Goal: Find specific page/section: Find specific page/section

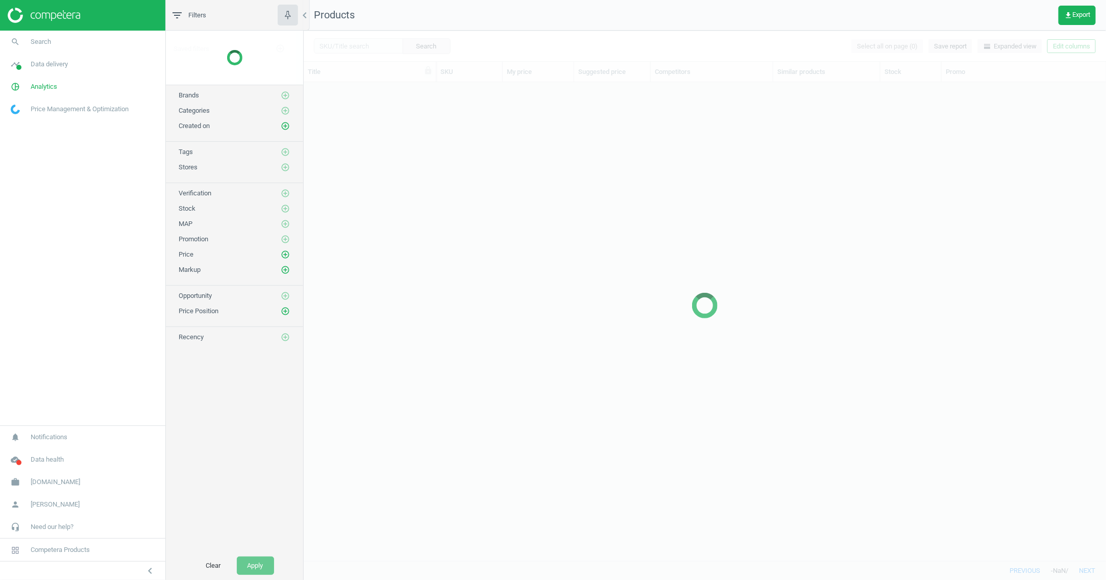
scroll to position [469, 793]
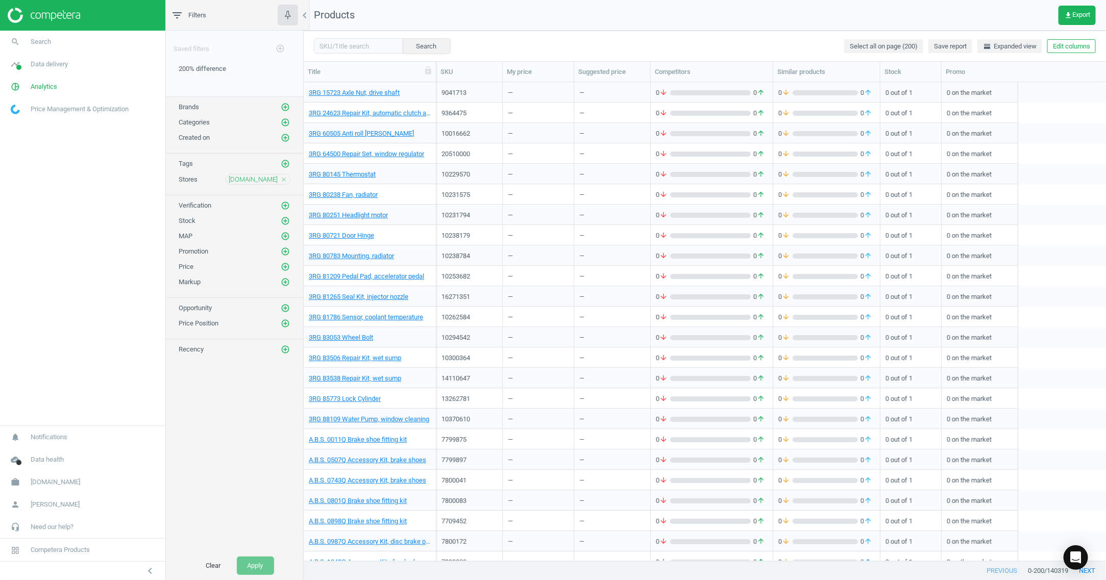
click at [281, 183] on icon "close" at bounding box center [283, 179] width 7 height 7
click at [281, 180] on icon "add_circle_outline" at bounding box center [285, 179] width 9 height 9
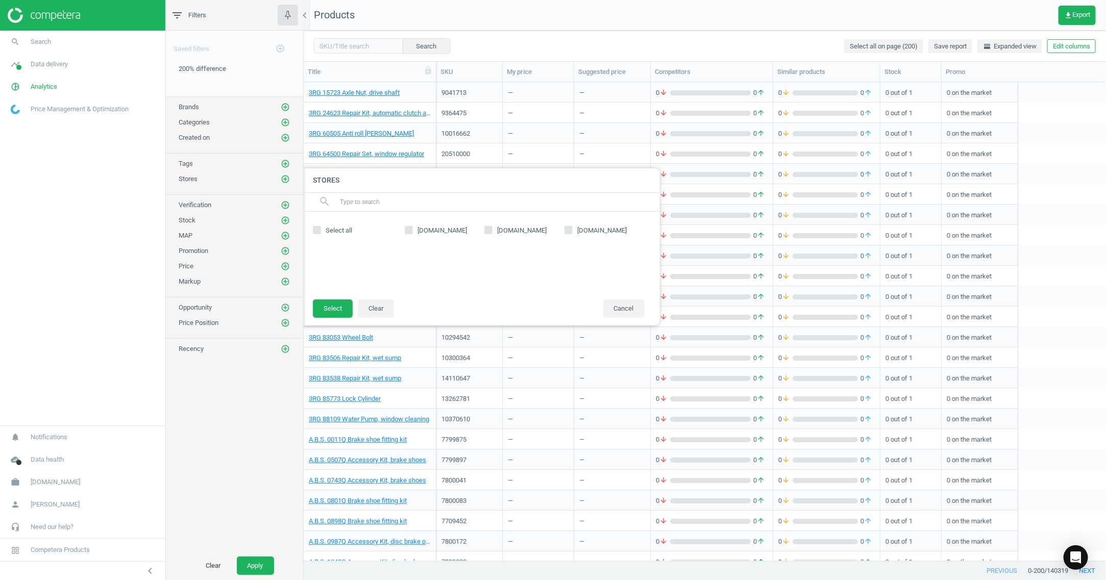
click at [569, 229] on input "[DOMAIN_NAME]" at bounding box center [569, 230] width 7 height 7
checkbox input "true"
click at [338, 312] on button "Select" at bounding box center [333, 309] width 40 height 18
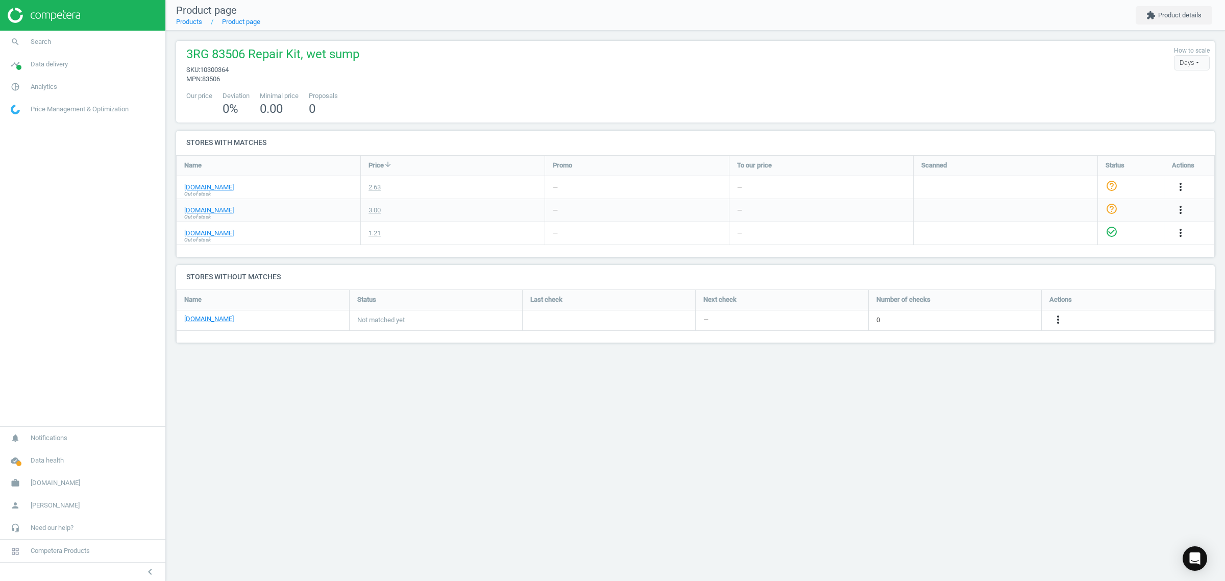
scroll to position [73, 1058]
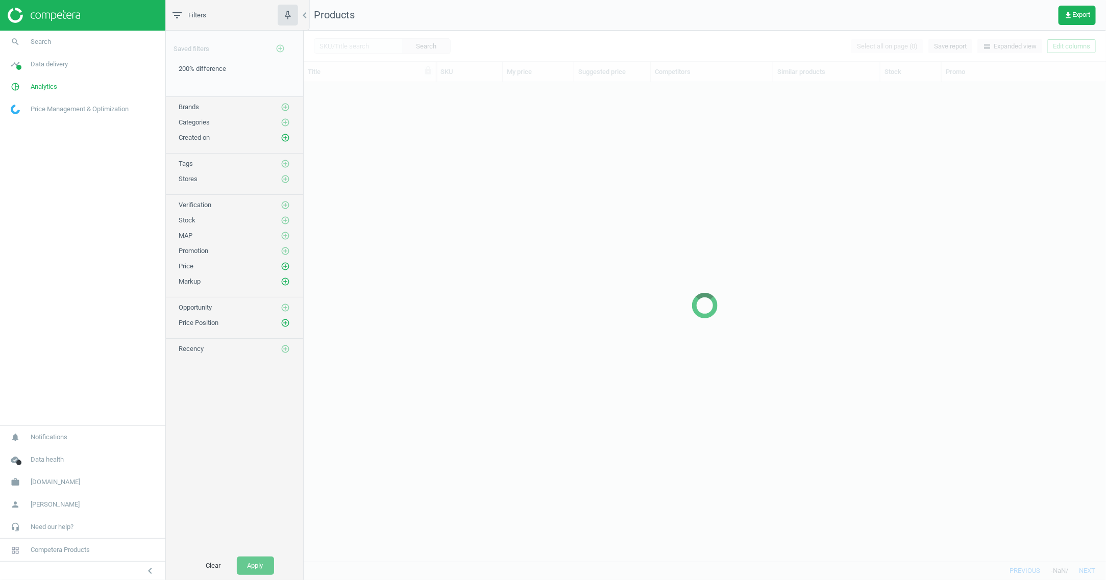
scroll to position [469, 793]
